Goal: Information Seeking & Learning: Learn about a topic

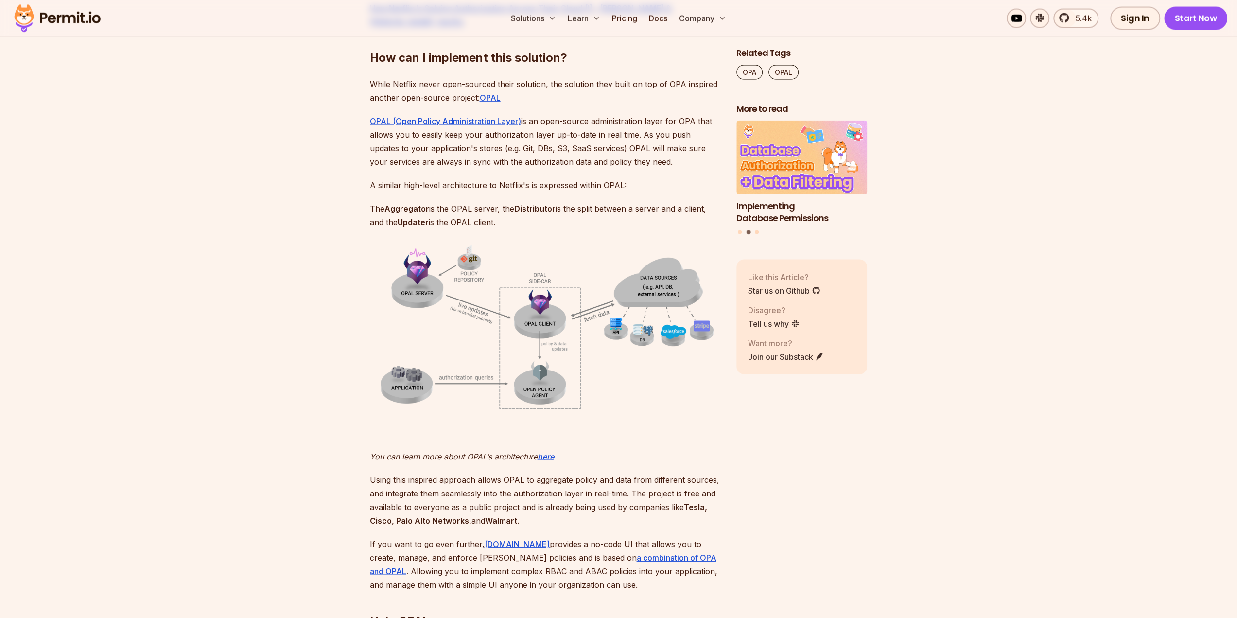
scroll to position [1993, 0]
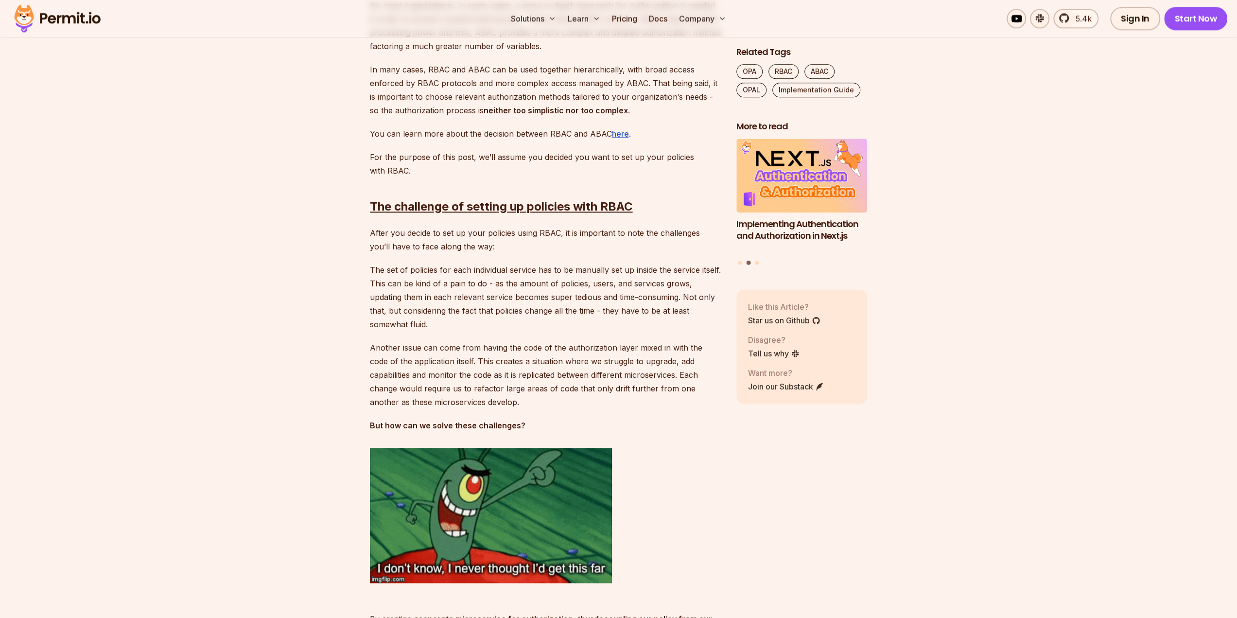
scroll to position [1215, 0]
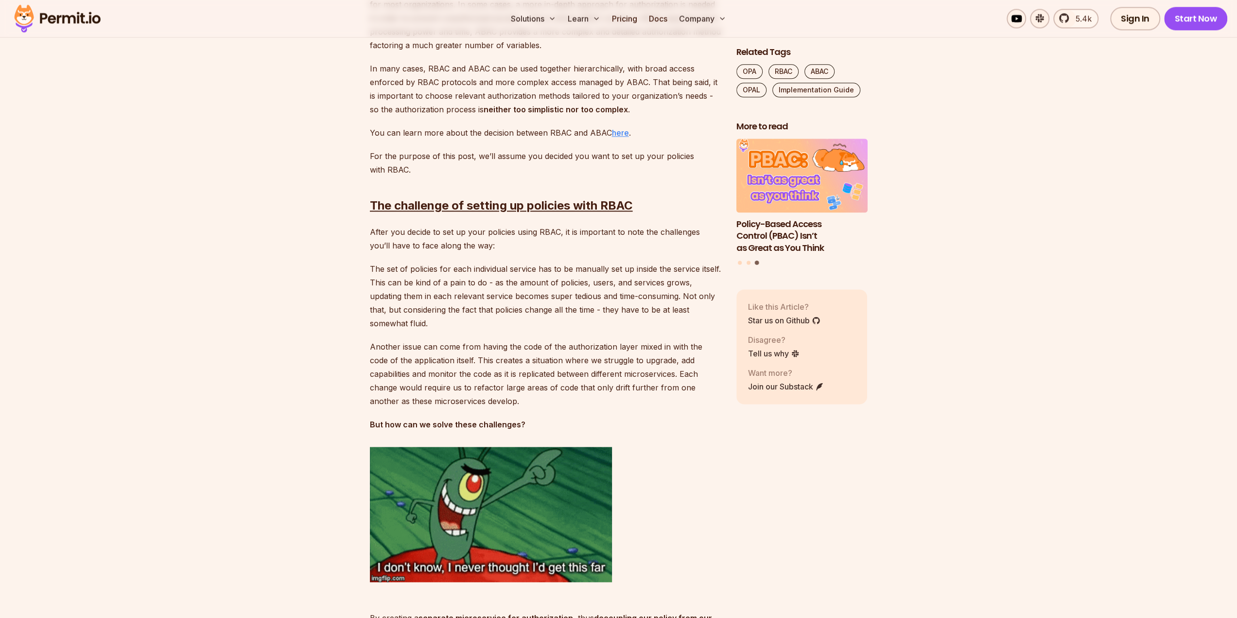
click at [620, 134] on link "here" at bounding box center [620, 133] width 17 height 10
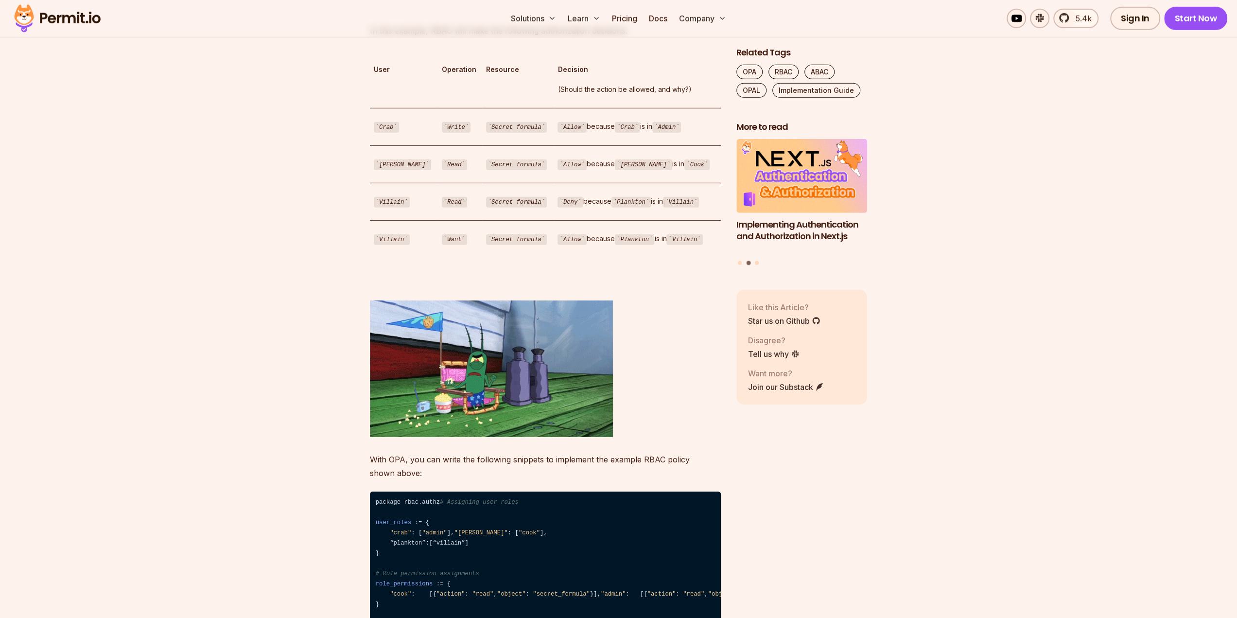
scroll to position [2820, 0]
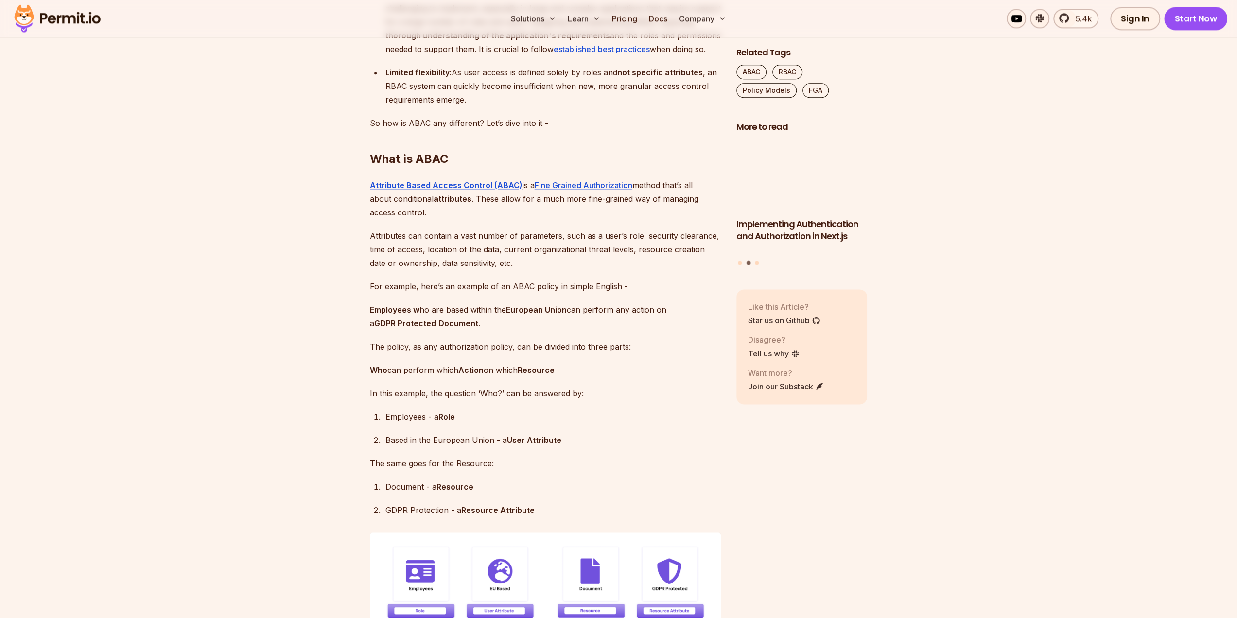
scroll to position [1264, 0]
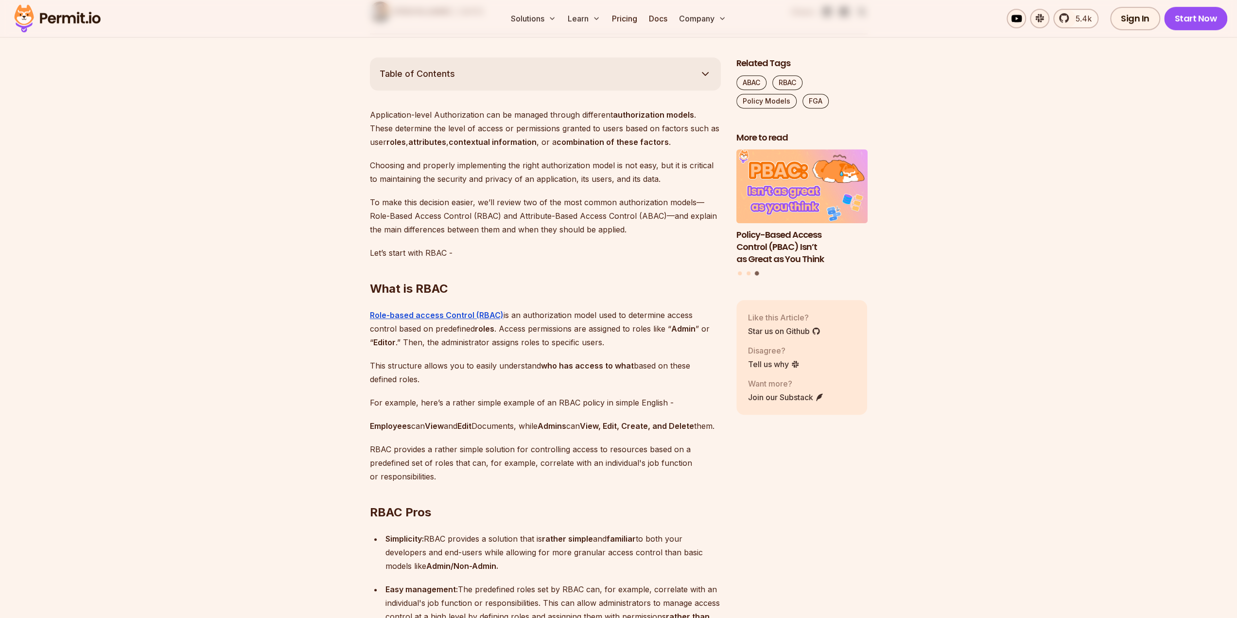
scroll to position [506, 0]
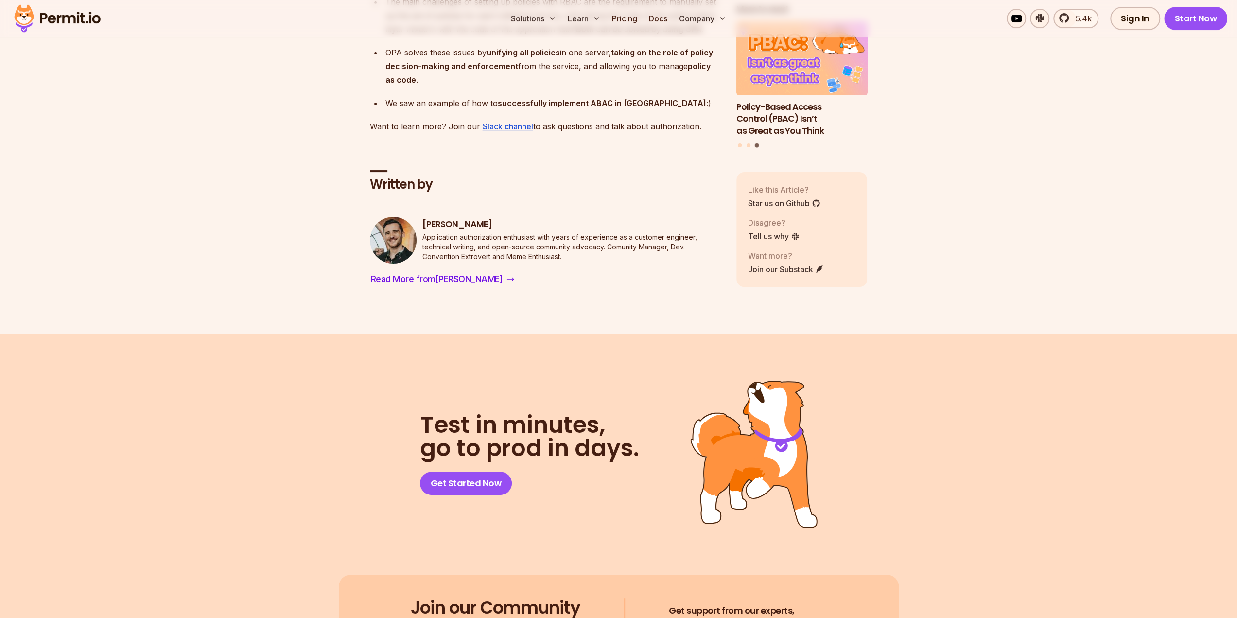
scroll to position [3889, 0]
